Goal: Find specific page/section: Find specific page/section

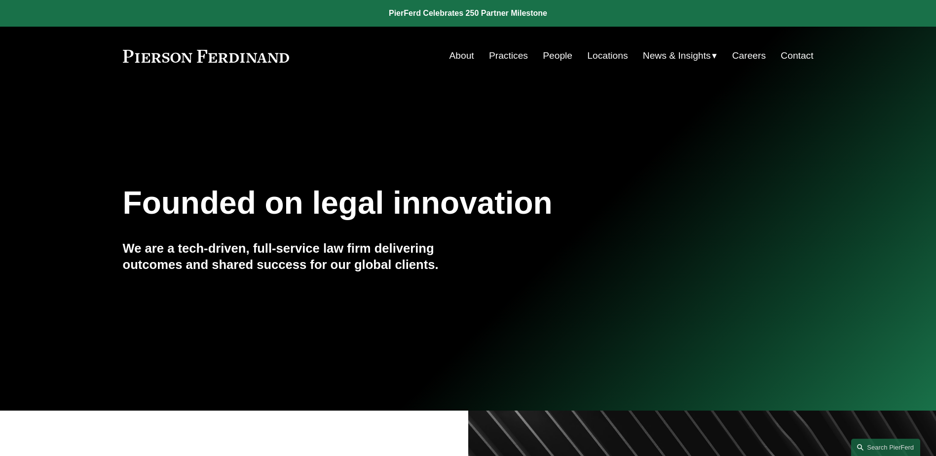
click at [602, 57] on link "Locations" at bounding box center [607, 55] width 40 height 19
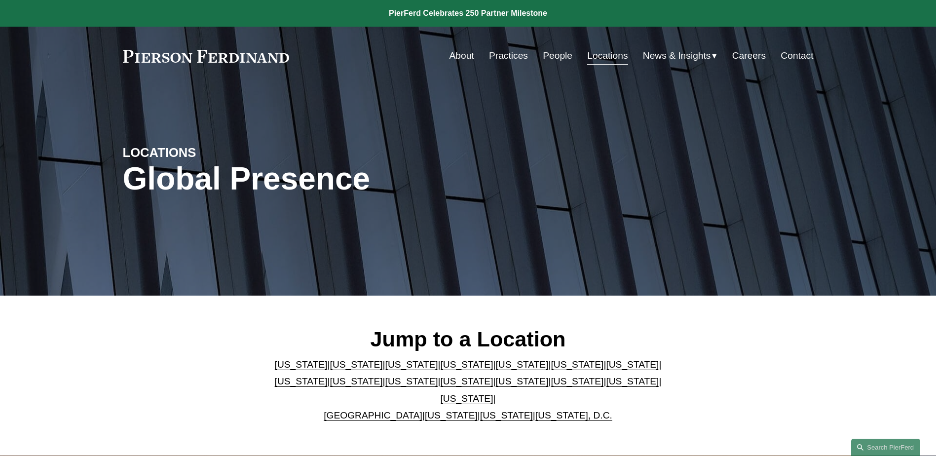
click at [369, 410] on link "United Kingdom" at bounding box center [373, 415] width 99 height 10
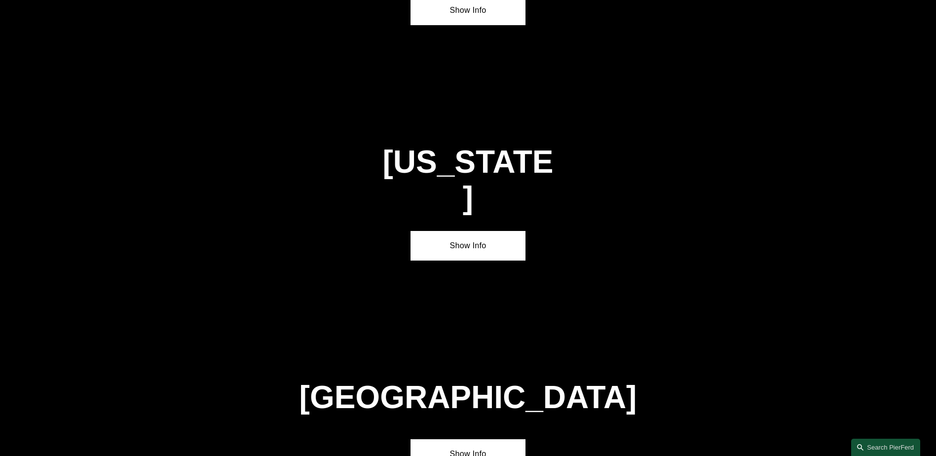
scroll to position [3564, 0]
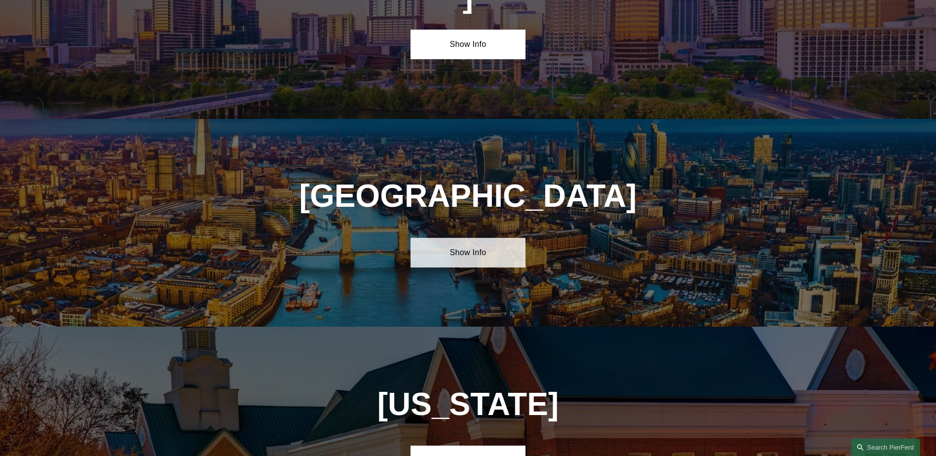
click at [468, 238] on link "Show Info" at bounding box center [467, 253] width 115 height 30
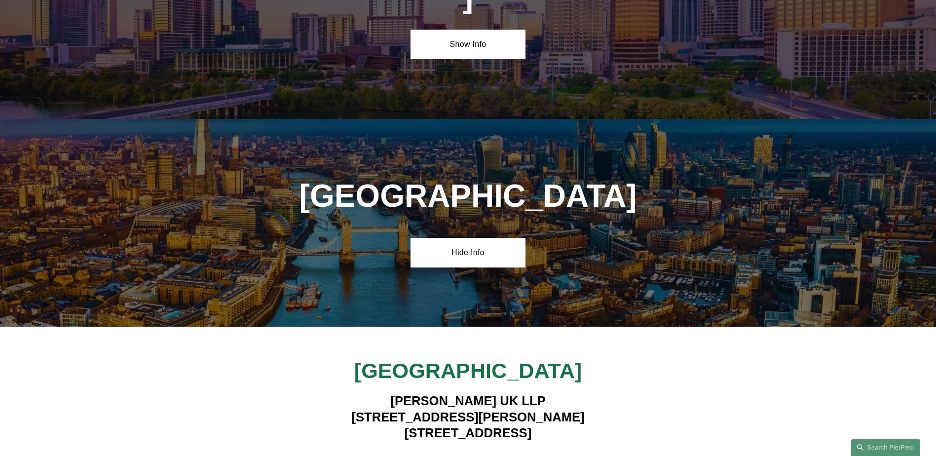
click at [468, 455] on strong "View Lawyers" at bounding box center [464, 461] width 62 height 10
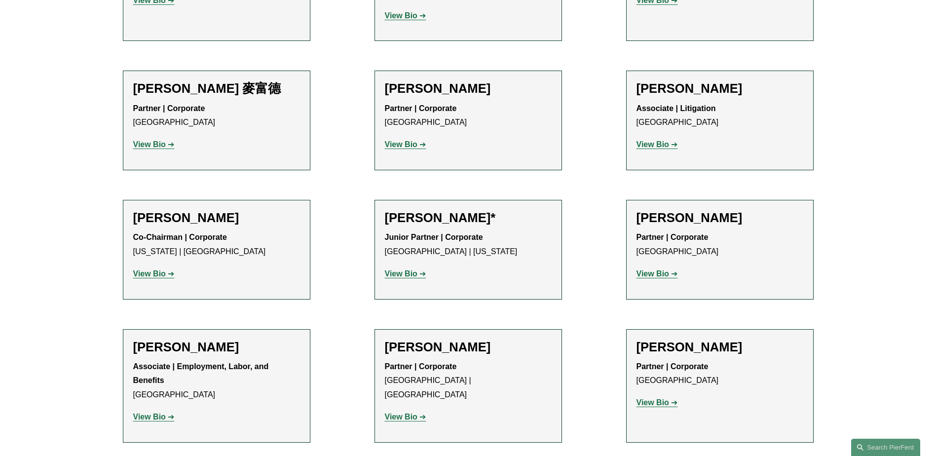
scroll to position [986, 0]
